Goal: Find specific page/section: Find specific page/section

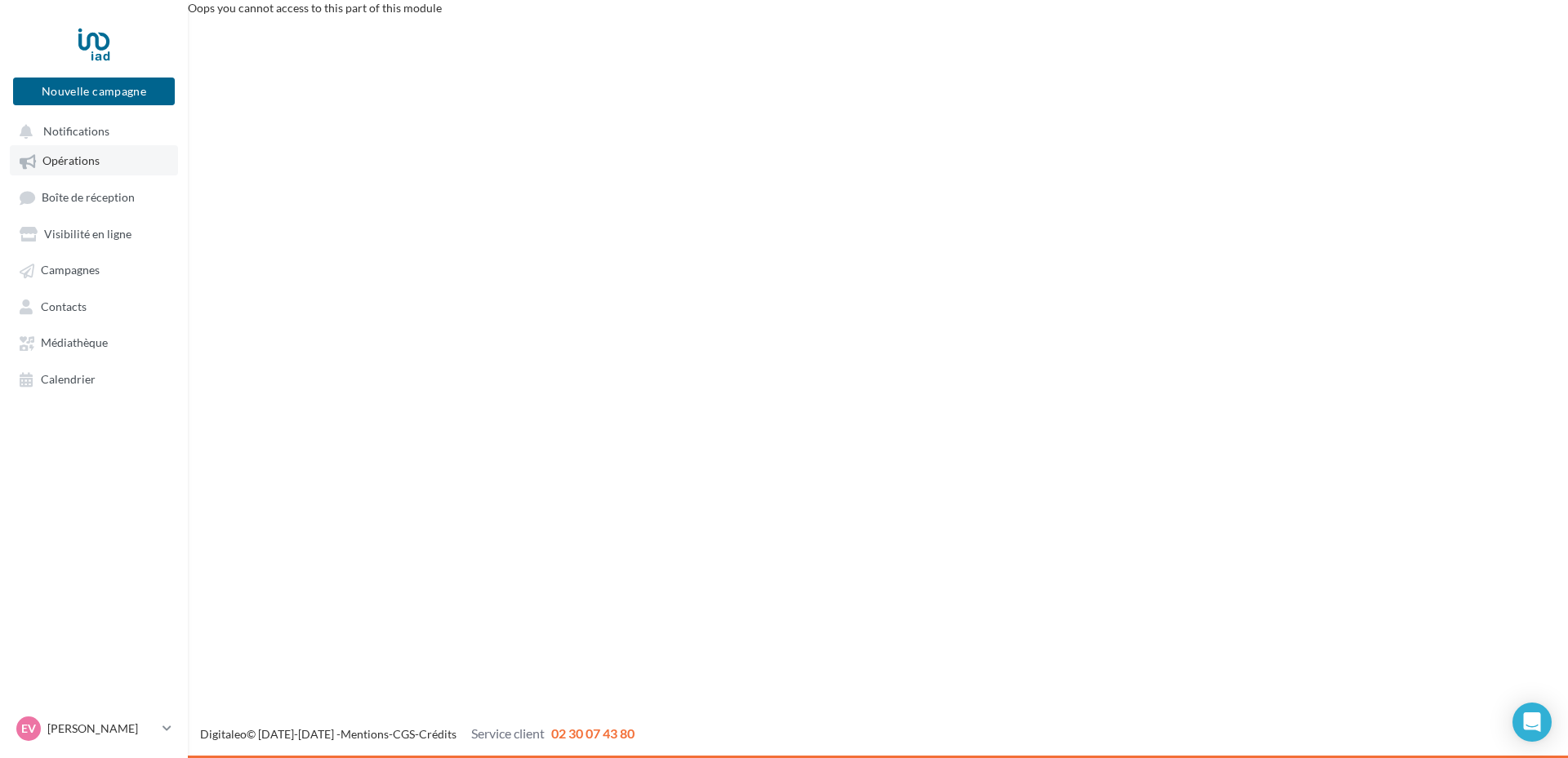
click at [67, 168] on link "Opérations" at bounding box center [94, 160] width 168 height 30
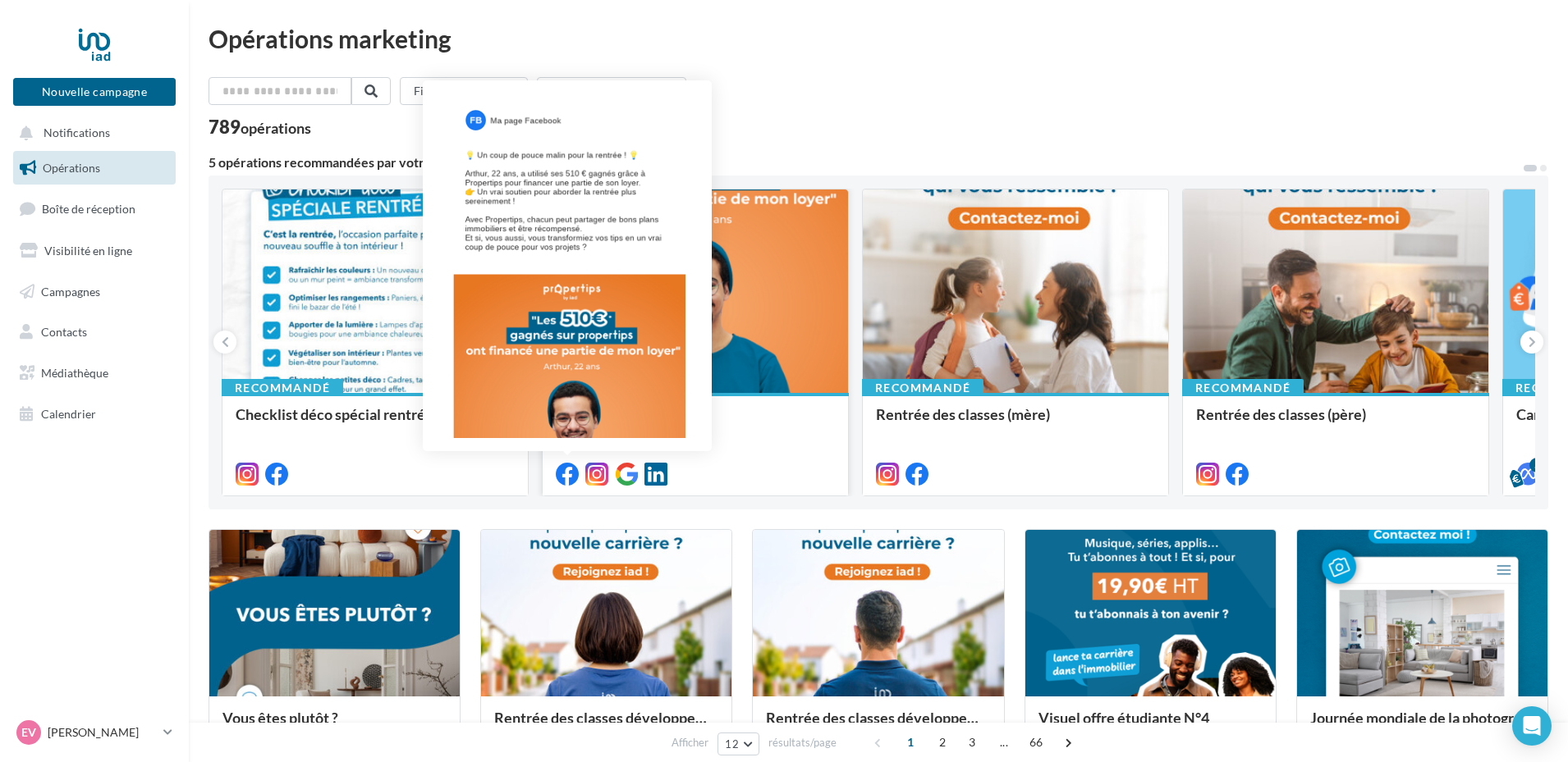
click at [560, 479] on icon at bounding box center [567, 474] width 23 height 23
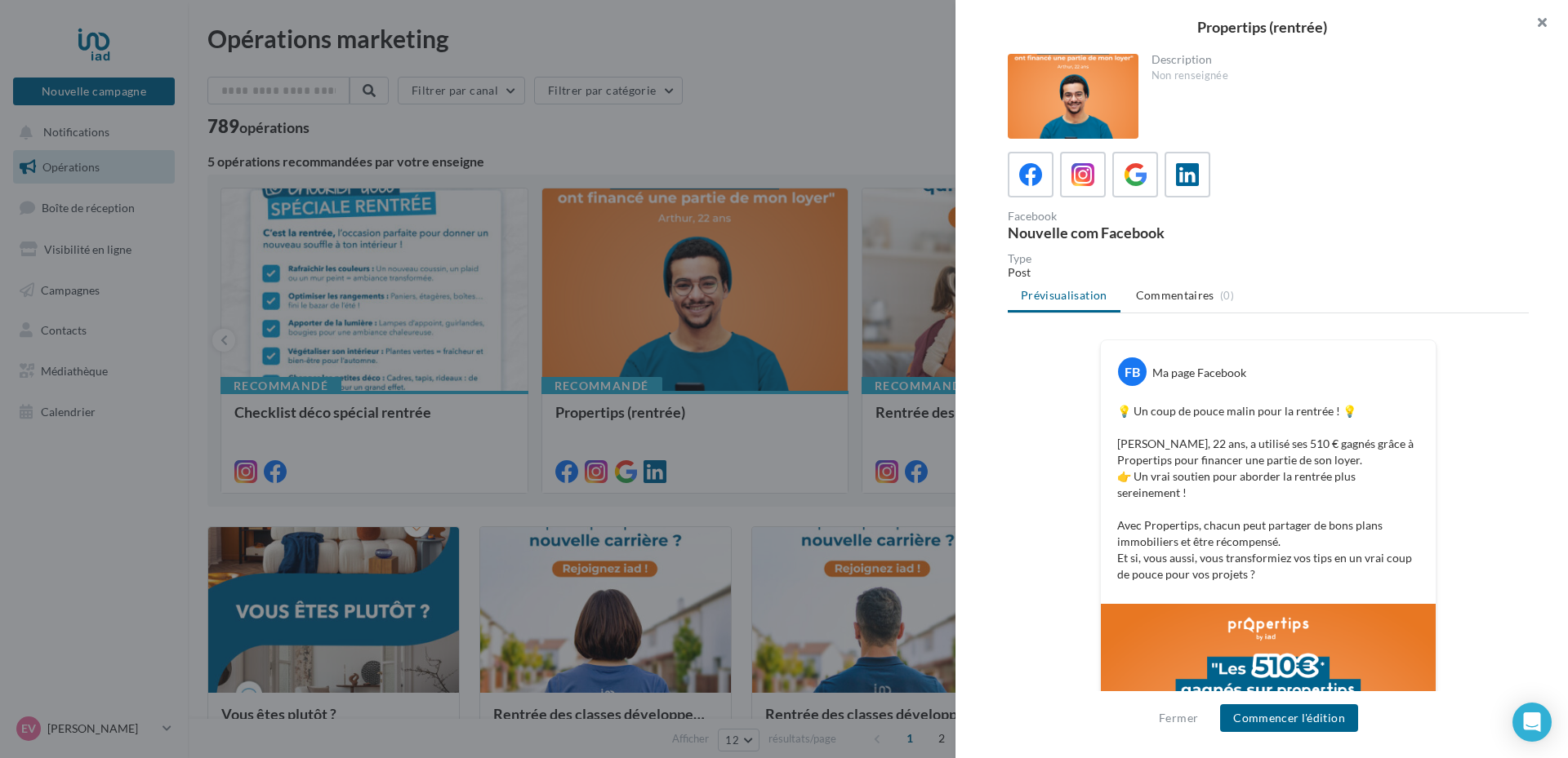
click at [1537, 30] on button "button" at bounding box center [1535, 24] width 65 height 49
